Goal: Task Accomplishment & Management: Complete application form

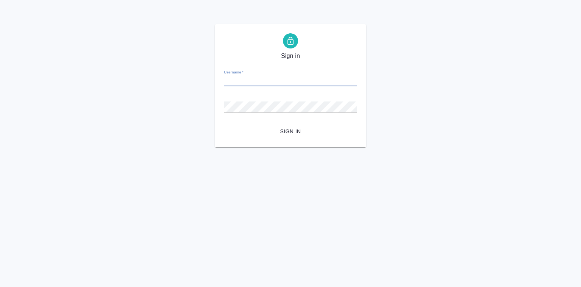
click at [238, 75] on div "Username   *" at bounding box center [290, 78] width 133 height 17
click at [242, 80] on input "Username   *" at bounding box center [290, 81] width 133 height 11
type input "y.lebedeva@awatera.com"
click at [224, 124] on button "Sign in" at bounding box center [290, 131] width 133 height 14
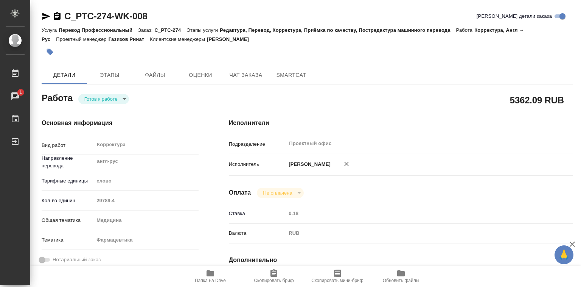
type textarea "x"
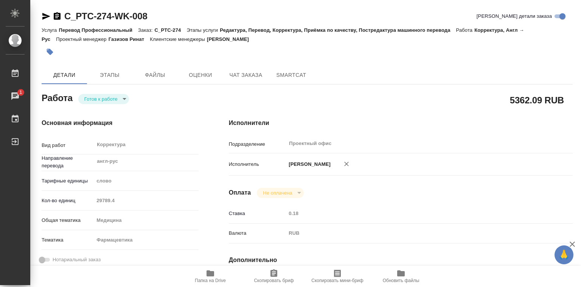
type textarea "x"
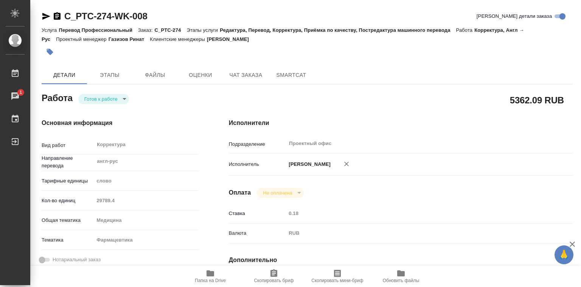
type textarea "x"
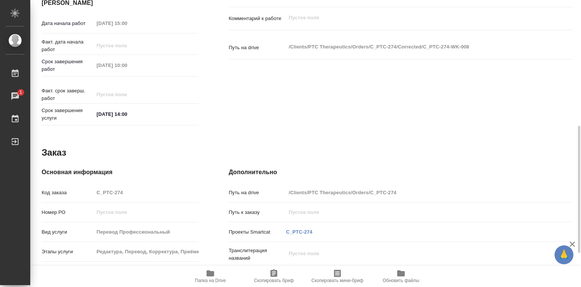
scroll to position [359, 0]
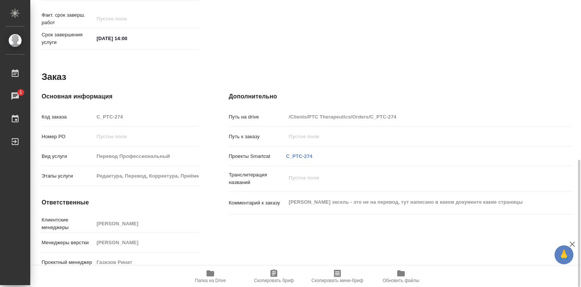
click at [210, 274] on icon "button" at bounding box center [211, 273] width 8 height 6
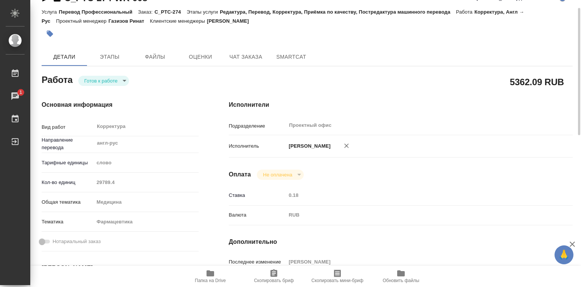
click at [120, 79] on body "🙏 .cls-1 fill:#fff; AWATERA Лебедева Юлия y.lebedeva Работы 1 Чаты График Выйти…" at bounding box center [290, 143] width 581 height 287
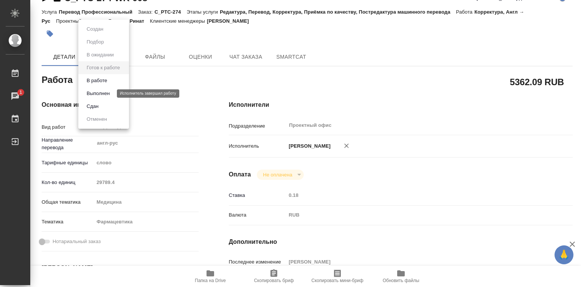
click at [101, 92] on button "Выполнен" at bounding box center [98, 93] width 28 height 8
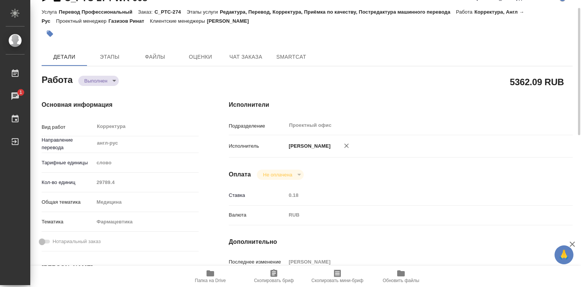
type textarea "x"
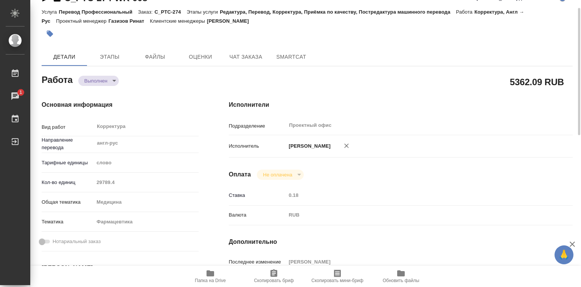
type textarea "x"
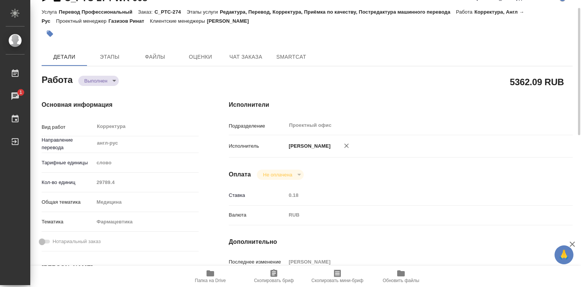
type textarea "x"
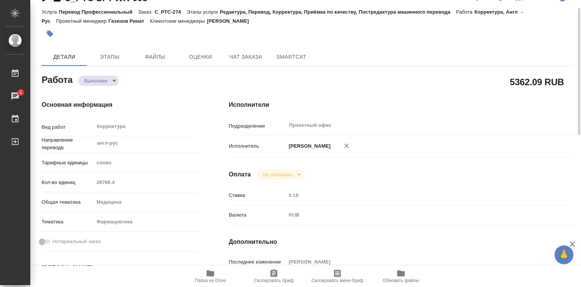
type textarea "x"
